Goal: Information Seeking & Learning: Learn about a topic

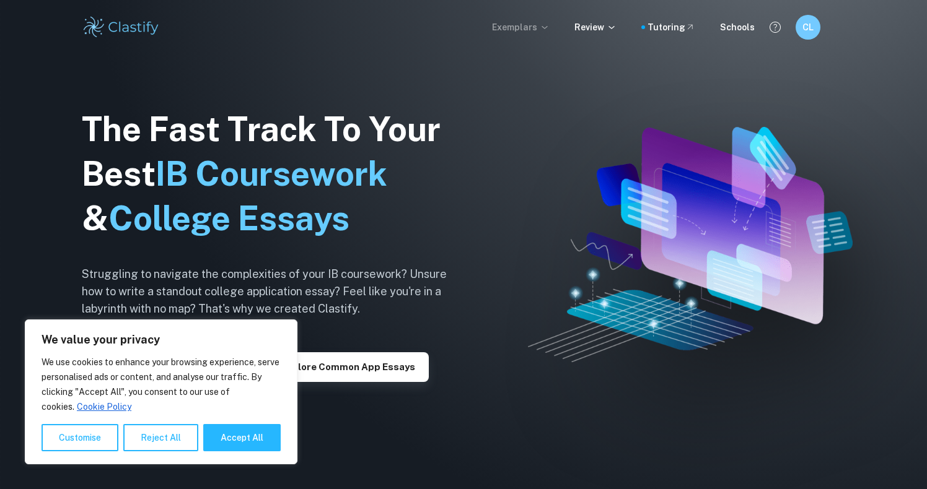
click at [510, 26] on p "Exemplars" at bounding box center [521, 27] width 58 height 14
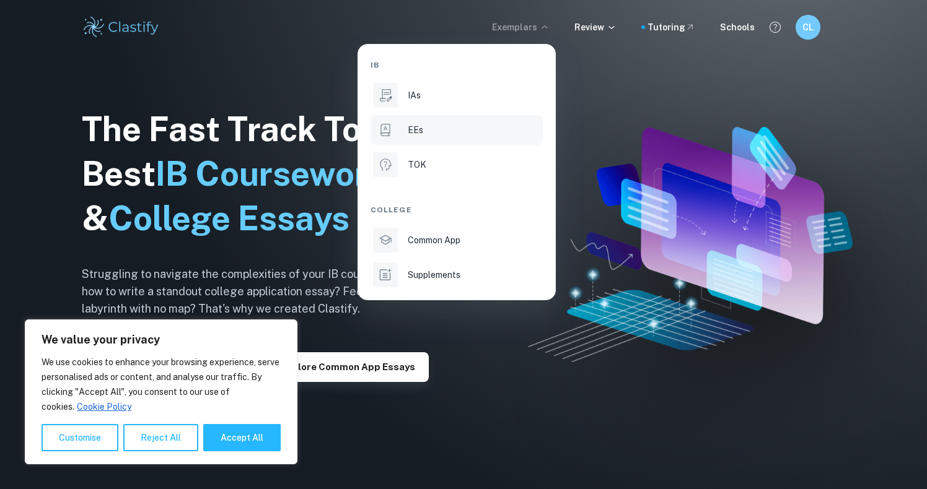
click at [489, 121] on li "EEs" at bounding box center [456, 130] width 172 height 30
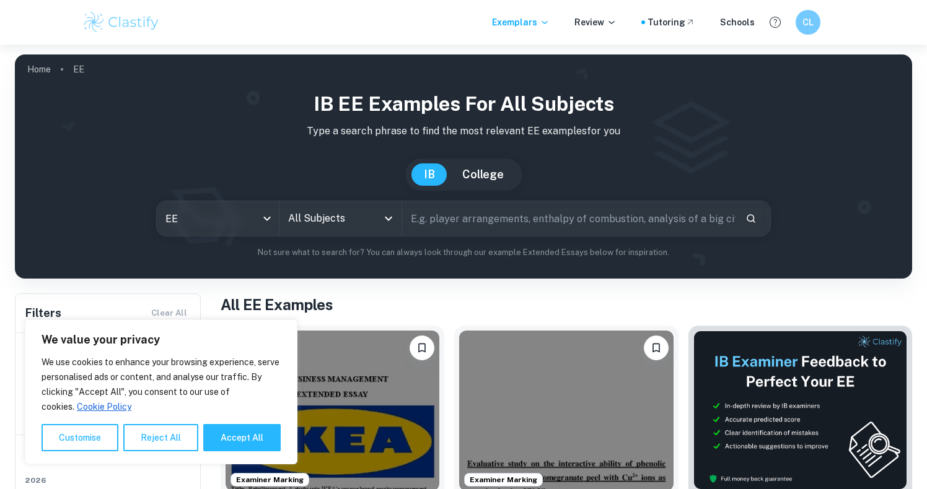
click at [362, 214] on input "All Subjects" at bounding box center [331, 219] width 92 height 24
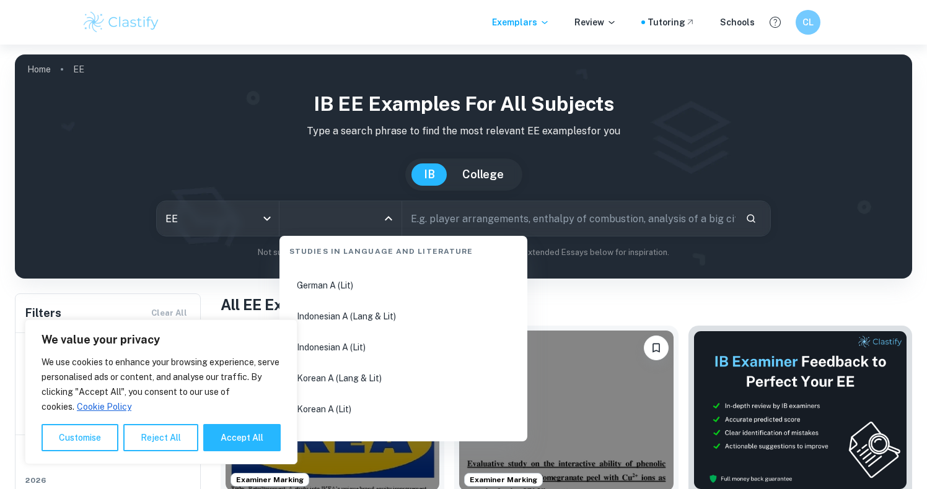
scroll to position [467, 0]
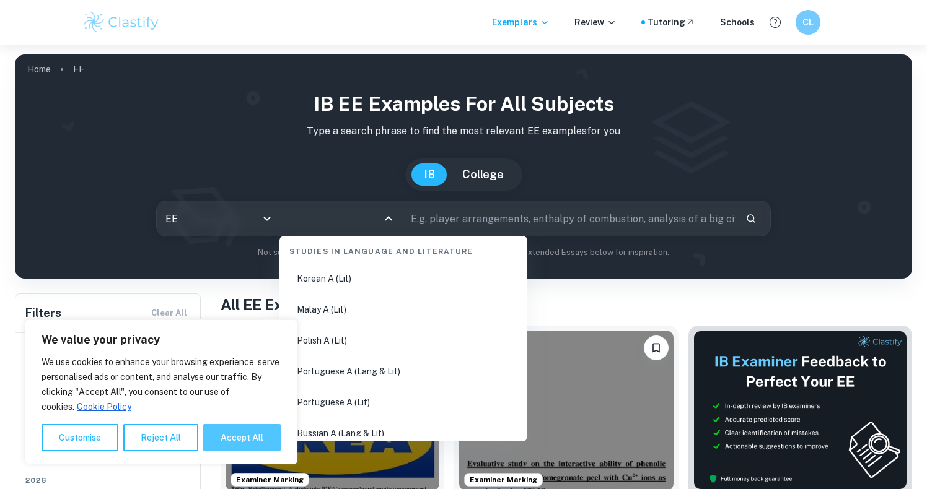
click at [228, 442] on button "Accept All" at bounding box center [241, 437] width 77 height 27
checkbox input "true"
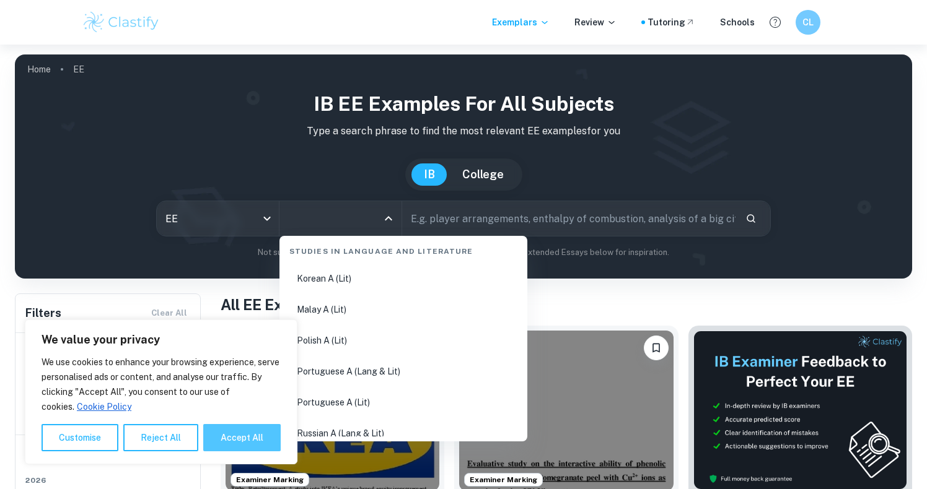
checkbox input "true"
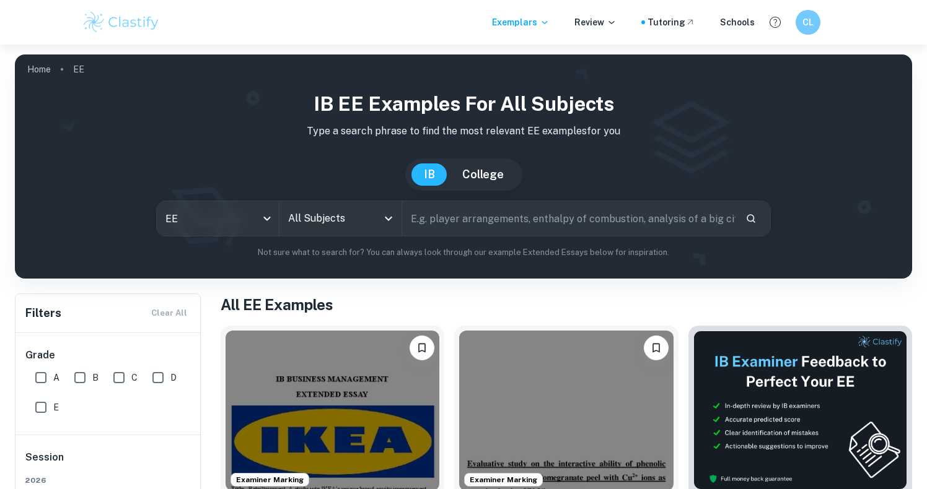
click at [447, 221] on input "text" at bounding box center [568, 218] width 333 height 35
type input "world studies biology & business"
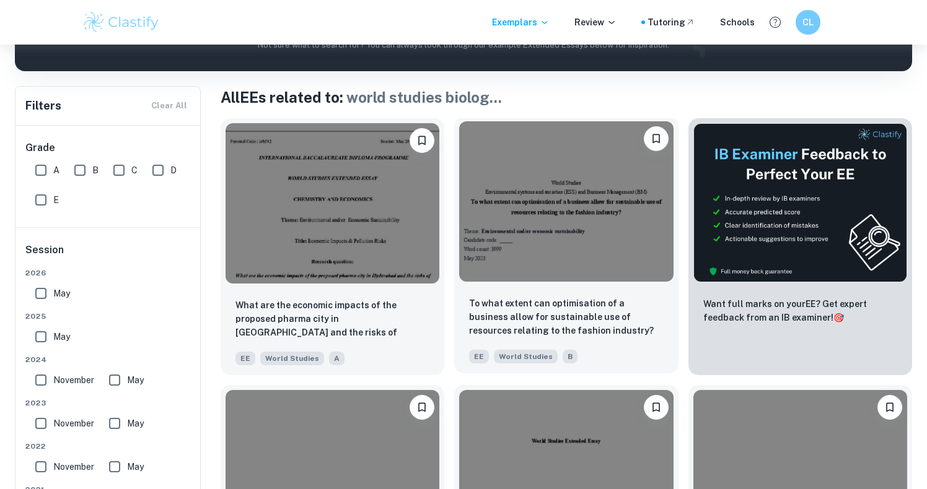
scroll to position [187, 0]
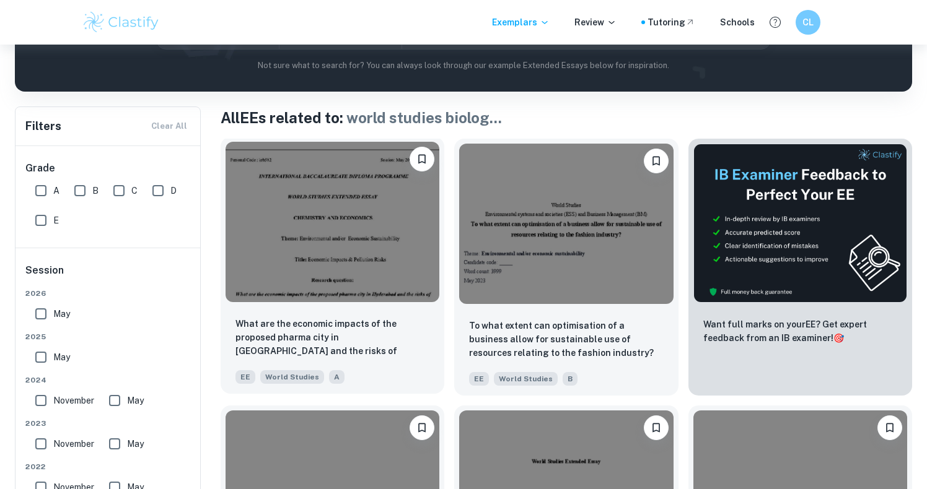
click at [395, 308] on div "What are the economic impacts of the proposed pharma city in [GEOGRAPHIC_DATA] …" at bounding box center [333, 350] width 224 height 87
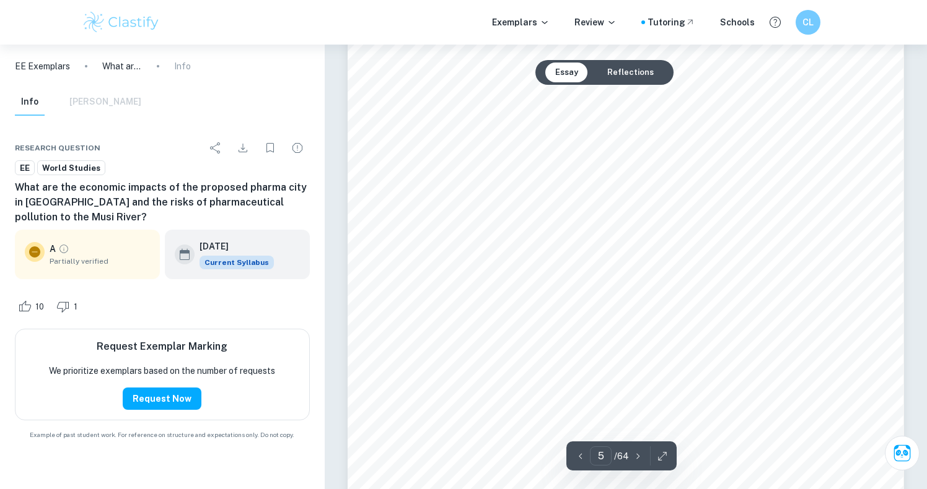
scroll to position [3258, 0]
drag, startPoint x: 795, startPoint y: 247, endPoint x: 585, endPoint y: 192, distance: 217.0
click at [585, 192] on div at bounding box center [626, 150] width 556 height 720
drag, startPoint x: 772, startPoint y: 242, endPoint x: 689, endPoint y: 225, distance: 85.3
click at [689, 225] on div at bounding box center [626, 150] width 556 height 720
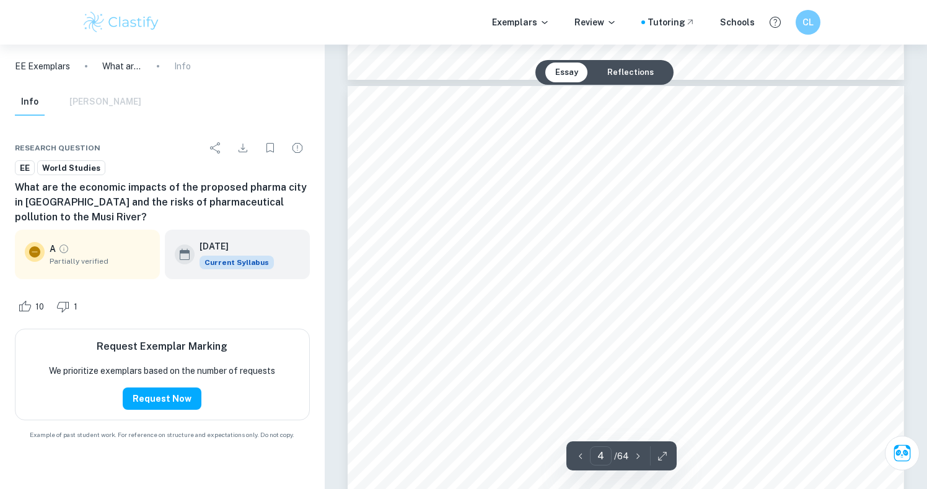
scroll to position [2215, 1]
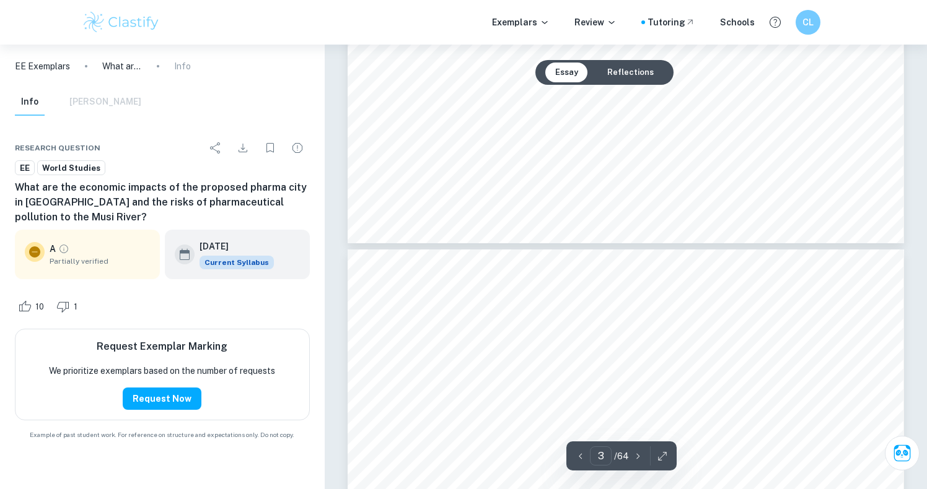
type input "2"
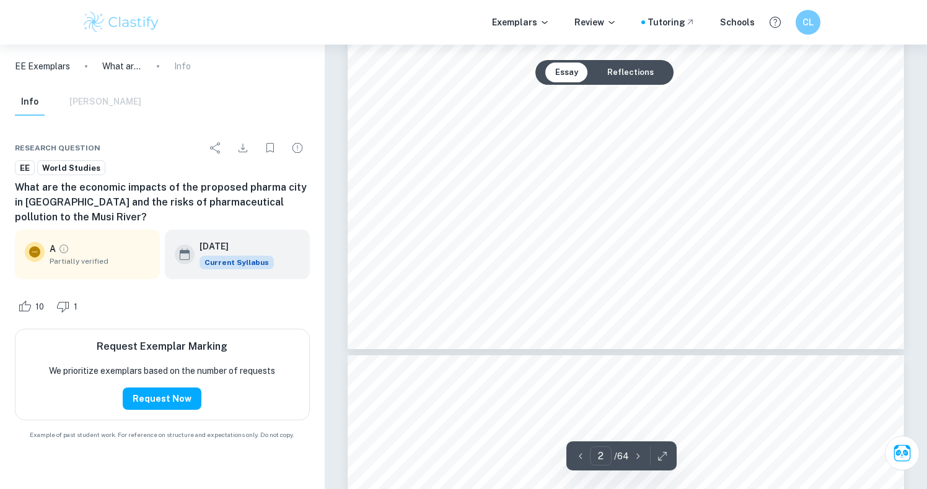
scroll to position [1240, 0]
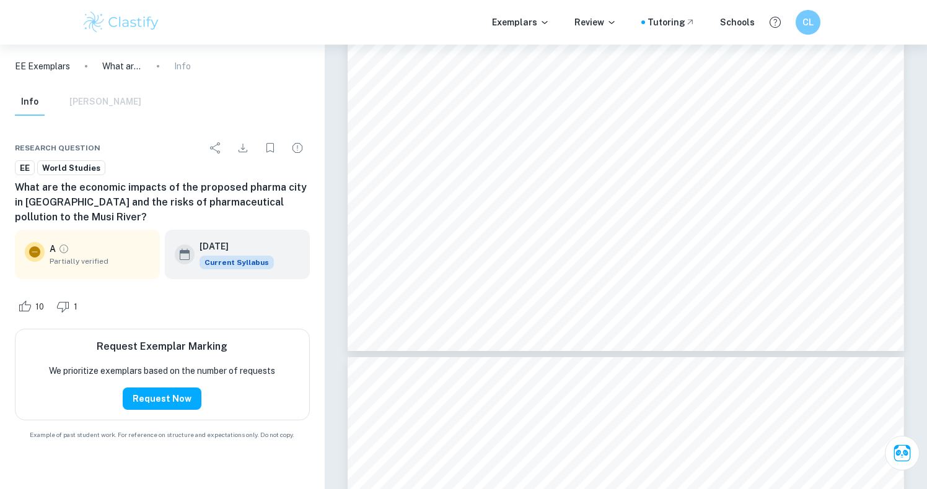
click at [36, 70] on p "EE Exemplars" at bounding box center [42, 66] width 55 height 14
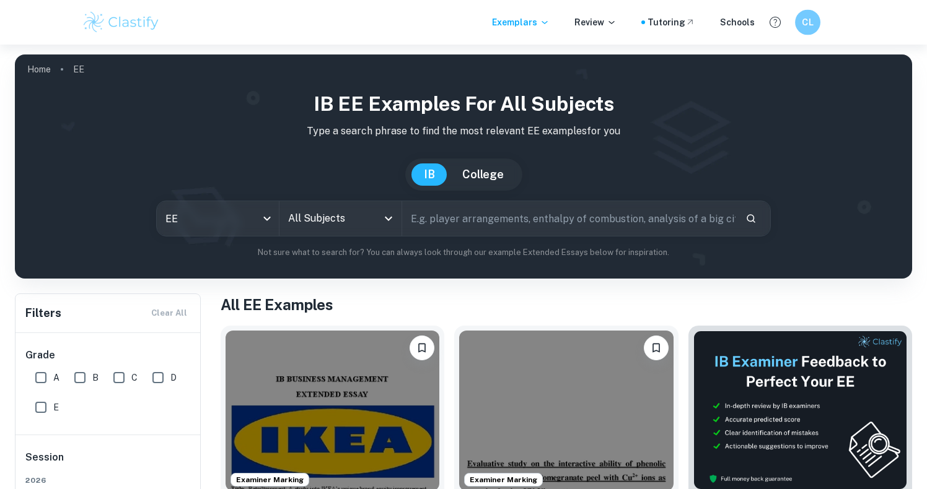
click at [803, 22] on h6 "CL" at bounding box center [807, 22] width 15 height 14
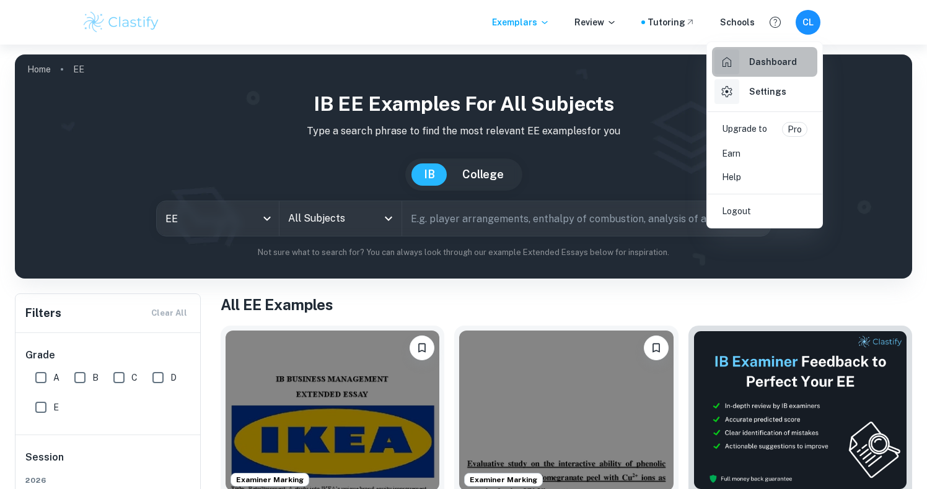
click at [740, 64] on div "Dashboard" at bounding box center [755, 62] width 82 height 25
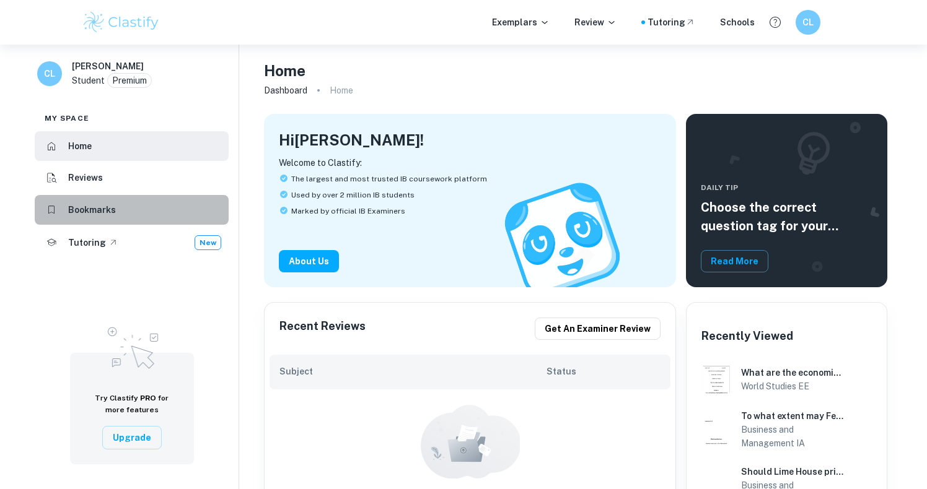
click at [201, 206] on li "Bookmarks" at bounding box center [132, 210] width 194 height 30
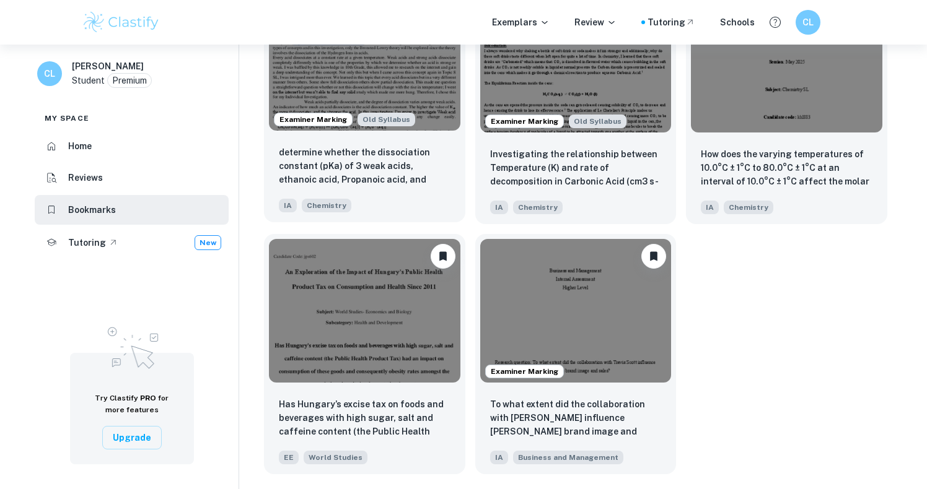
scroll to position [129, 0]
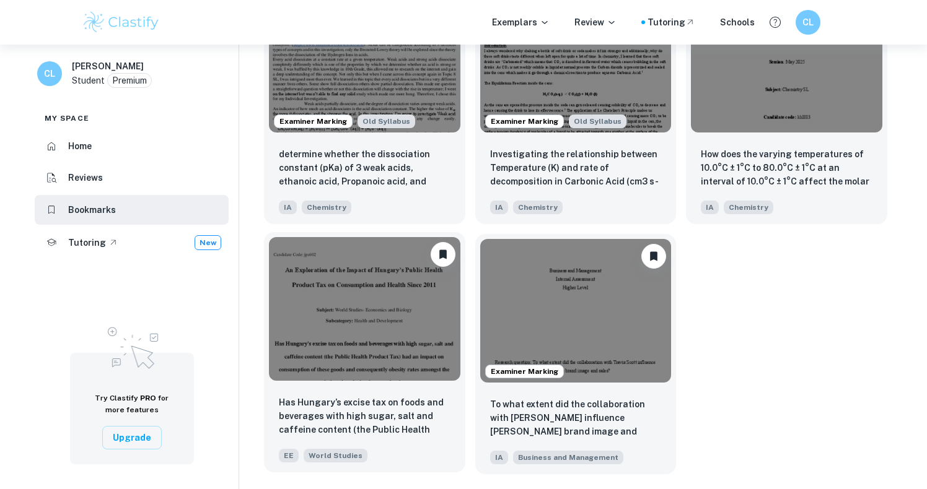
click at [396, 409] on p "Has Hungary’s excise tax on foods and beverages with high sugar, salt and caffe…" at bounding box center [365, 417] width 172 height 42
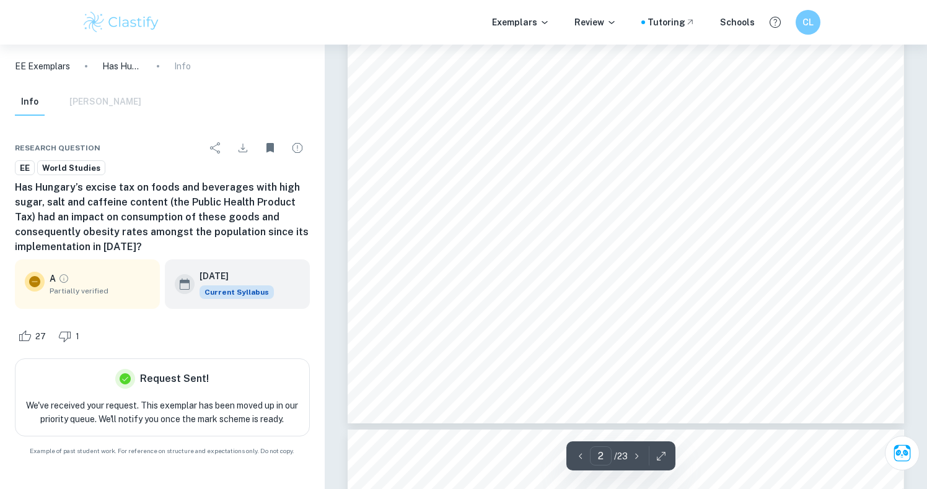
scroll to position [1687, 0]
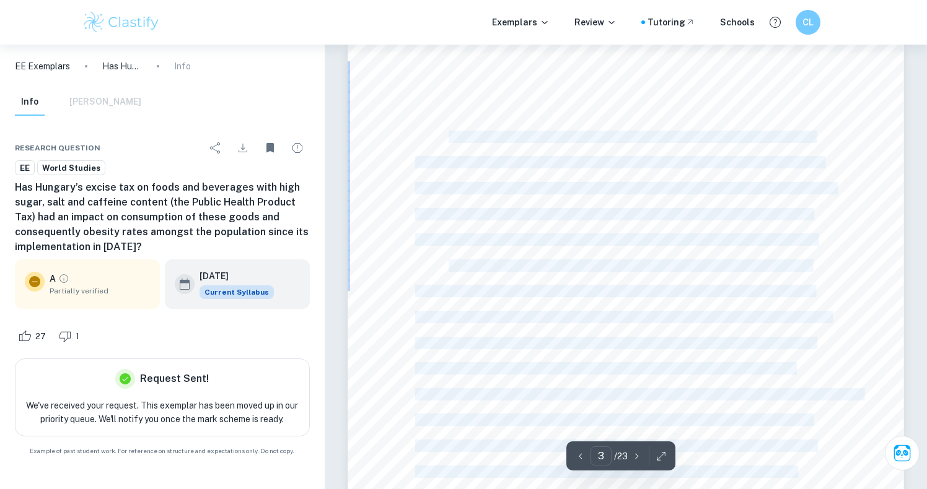
drag, startPoint x: 450, startPoint y: 134, endPoint x: 488, endPoint y: 489, distance: 356.3
click at [488, 489] on div "3 Introduction Obesity is one of the most prevalent, ever-growing public health…" at bounding box center [626, 436] width 556 height 786
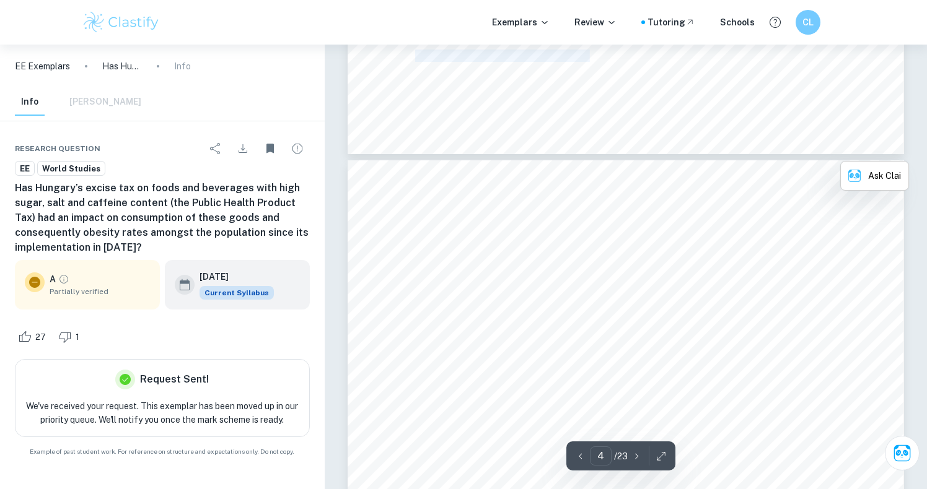
scroll to position [2363, 0]
drag, startPoint x: 500, startPoint y: 416, endPoint x: 418, endPoint y: 195, distance: 235.4
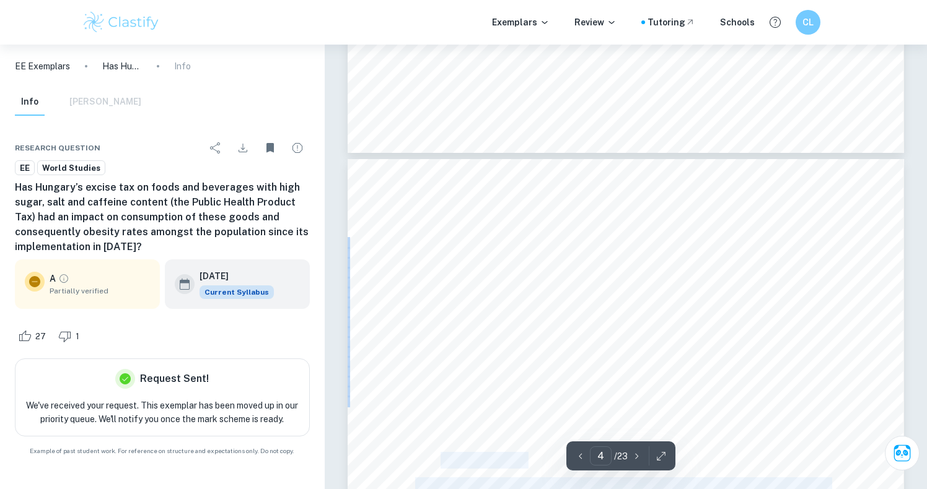
drag, startPoint x: 475, startPoint y: 411, endPoint x: 419, endPoint y: 268, distance: 153.9
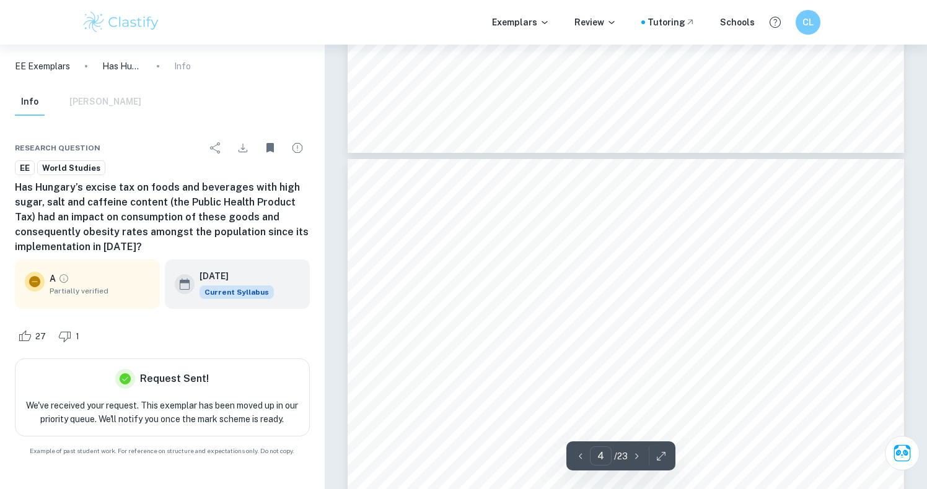
click at [463, 357] on span "biological impacts associated with intake of unhealthy foods/drinks aids the ex…" at bounding box center [618, 362] width 406 height 11
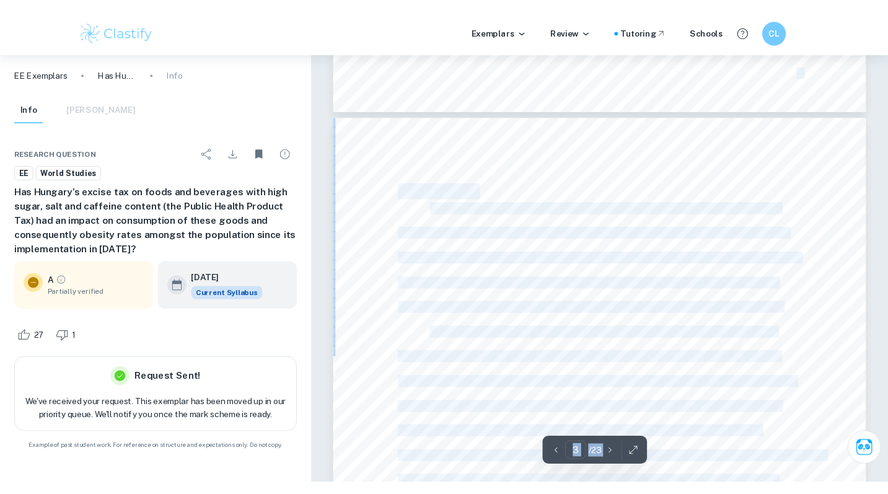
scroll to position [1697, 0]
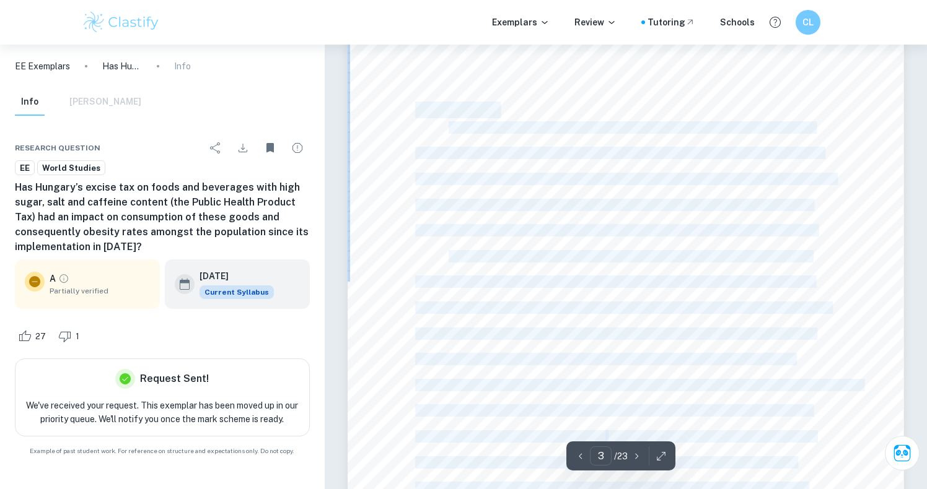
drag, startPoint x: 470, startPoint y: 409, endPoint x: 454, endPoint y: 139, distance: 270.6
copy div "3 Introduction Obesity is one of the most prevalent, ever-growing public health…"
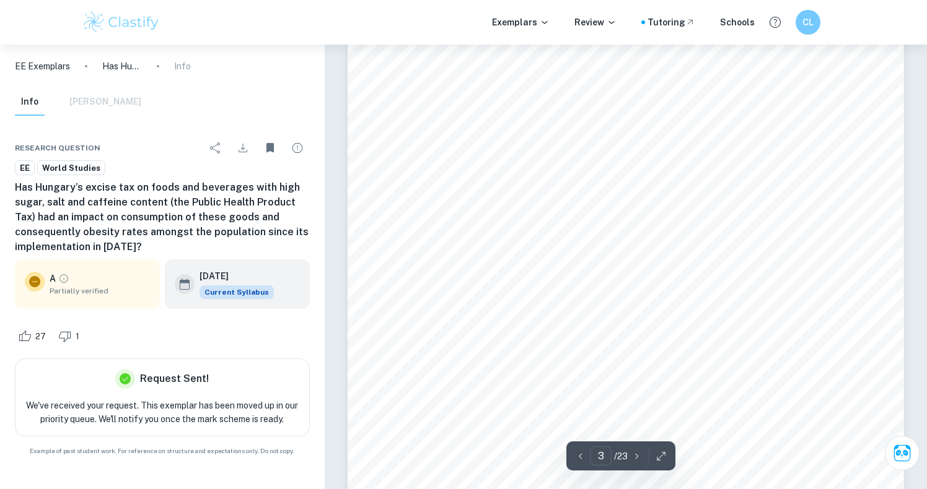
click at [605, 1] on div "Exemplars Review Tutoring Schools CL" at bounding box center [463, 22] width 927 height 45
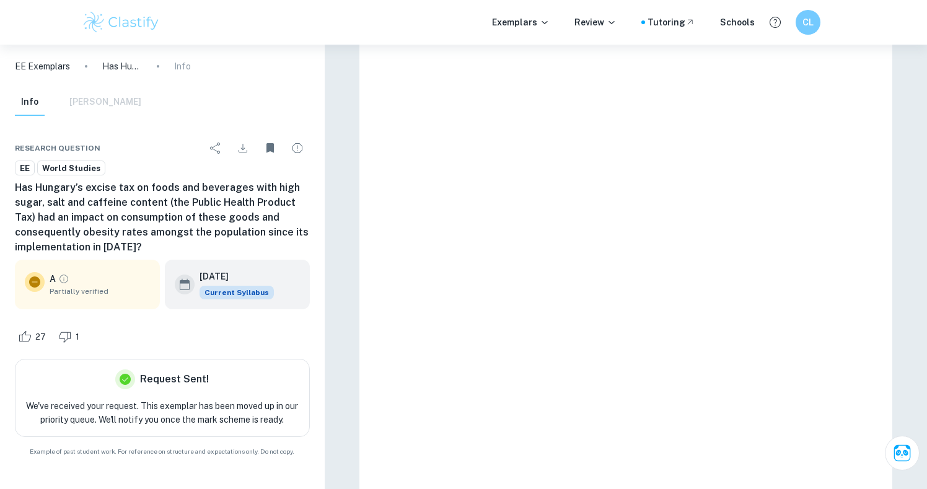
type input "3"
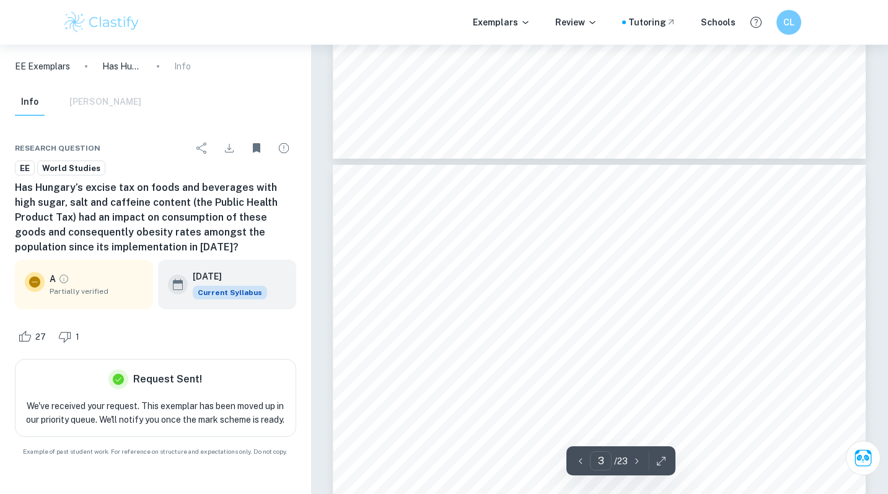
scroll to position [1501, 0]
